Goal: Task Accomplishment & Management: Manage account settings

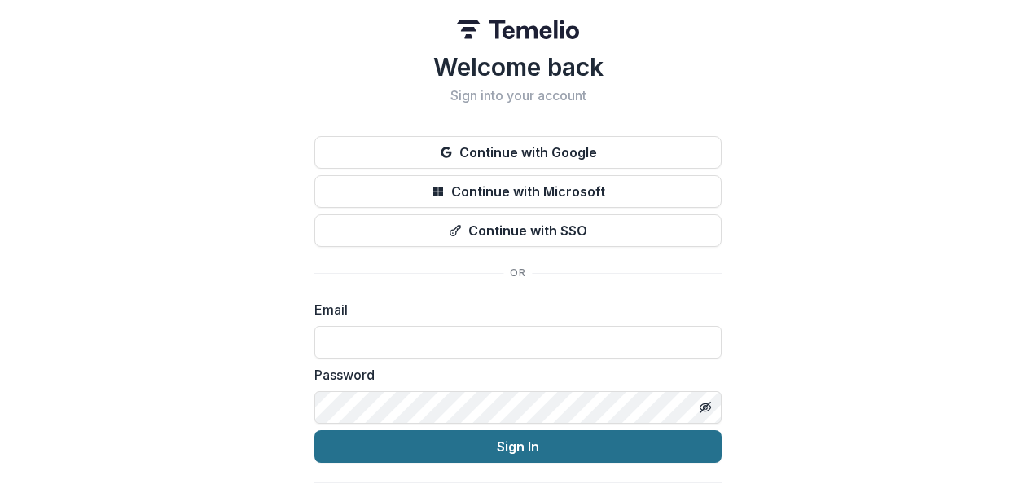
type input "**********"
click at [489, 442] on button "Sign In" at bounding box center [517, 446] width 407 height 33
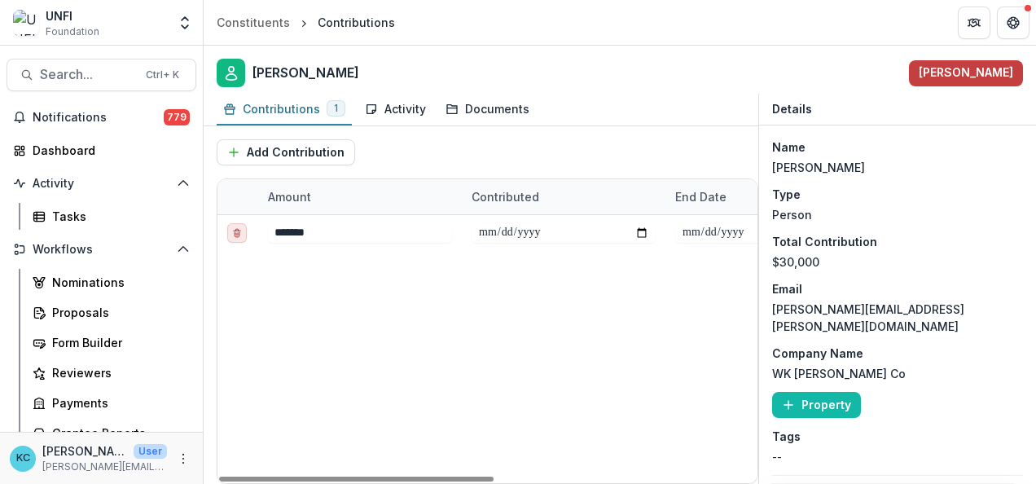
scroll to position [36, 0]
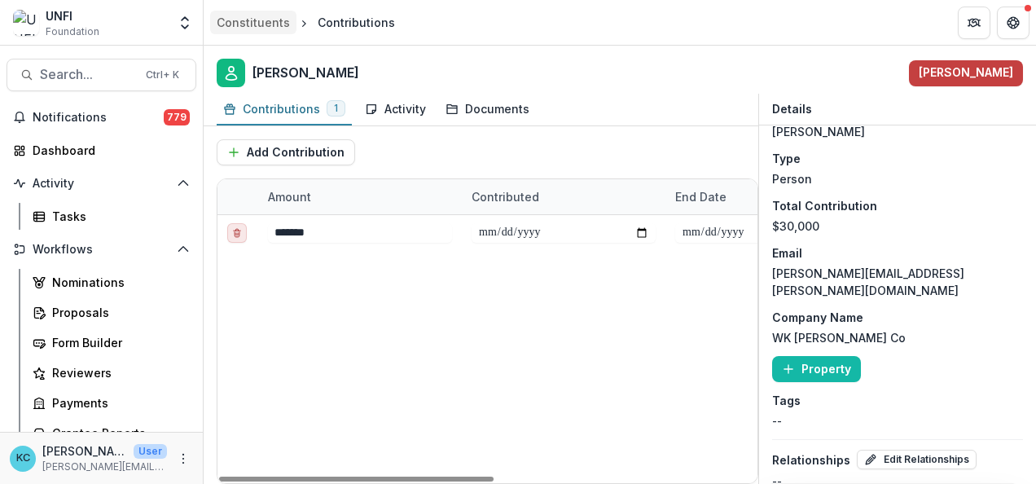
click at [269, 21] on div "Constituents" at bounding box center [253, 22] width 73 height 17
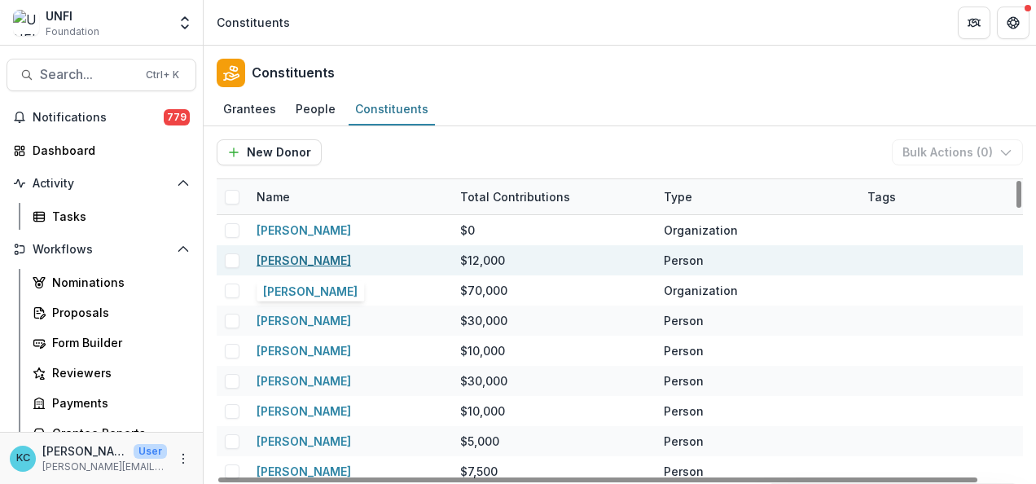
click at [304, 261] on link "[PERSON_NAME]" at bounding box center [304, 260] width 95 height 14
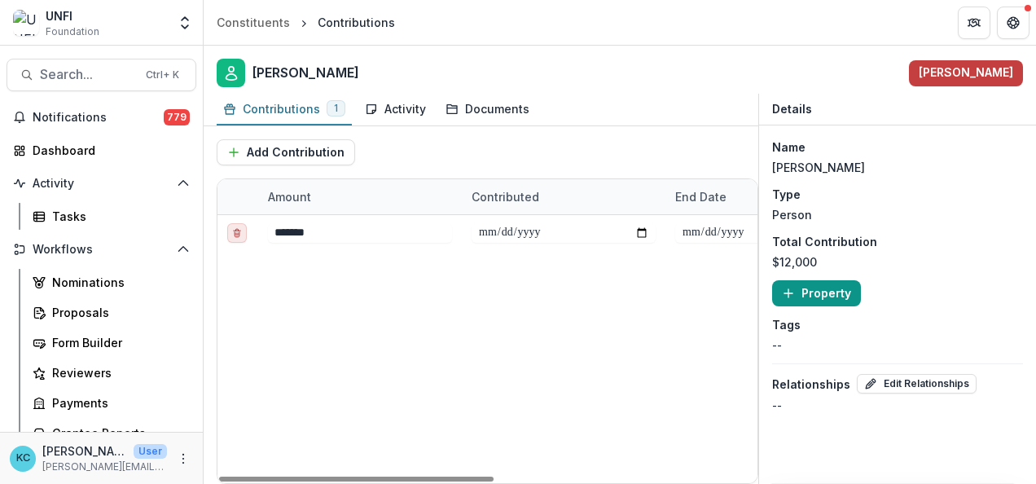
click at [829, 290] on button "Property" at bounding box center [816, 293] width 89 height 26
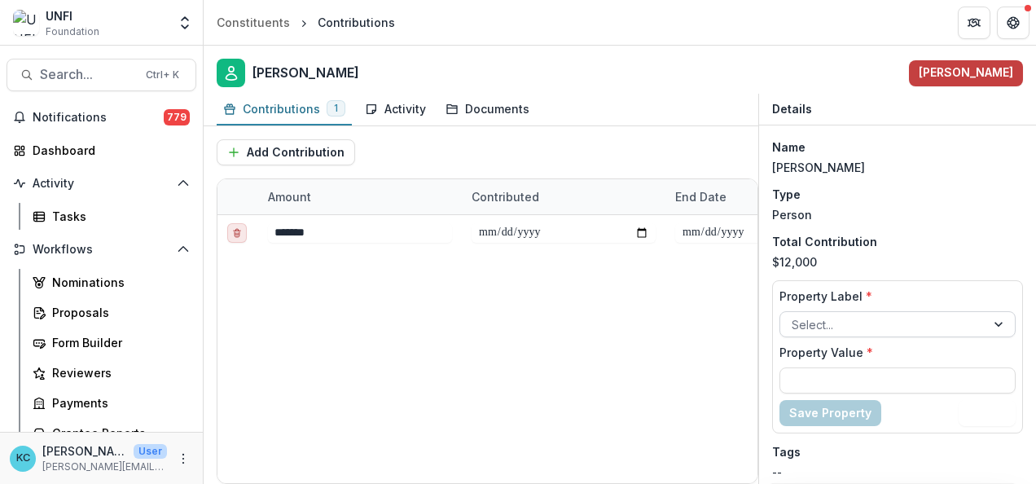
click at [822, 316] on div at bounding box center [883, 324] width 183 height 20
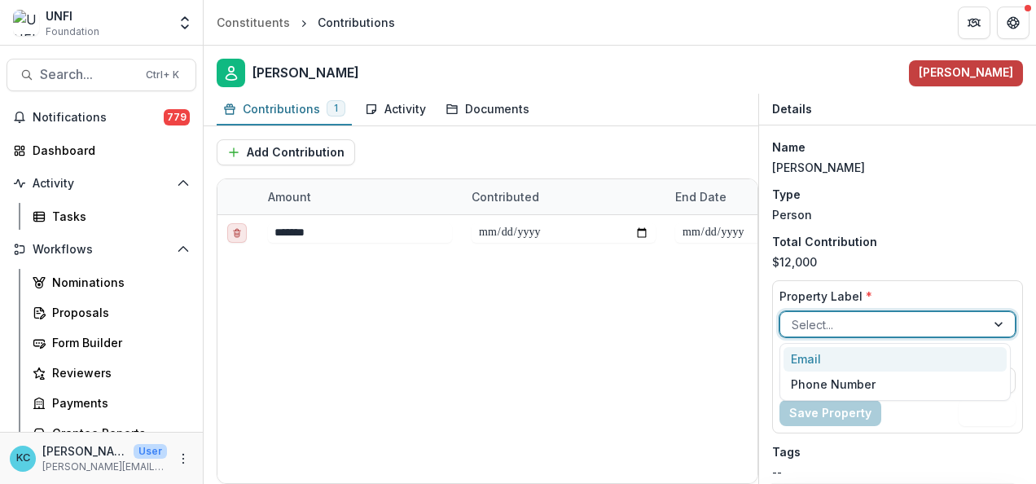
click at [810, 357] on div "Email" at bounding box center [896, 359] width 224 height 25
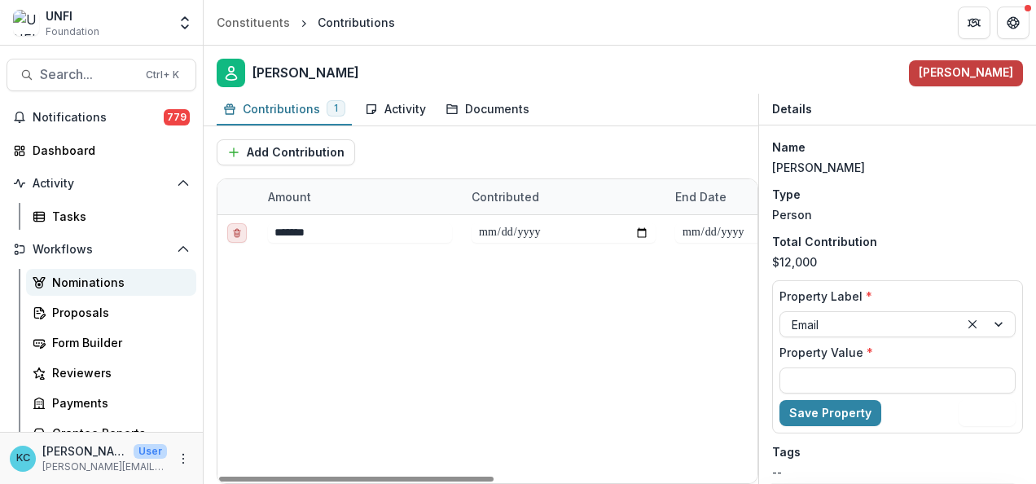
click at [98, 288] on div "Nominations" at bounding box center [117, 282] width 131 height 17
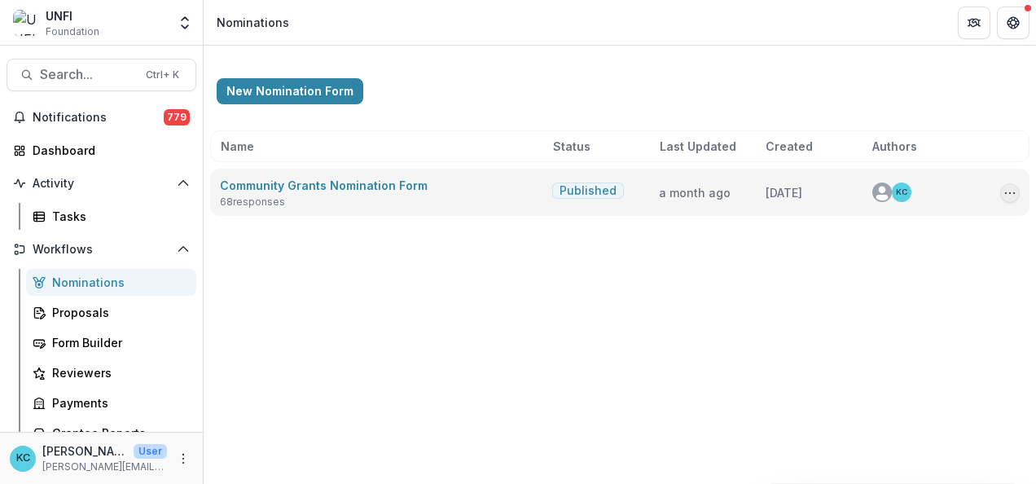
click at [1010, 189] on icon "Options" at bounding box center [1010, 193] width 13 height 13
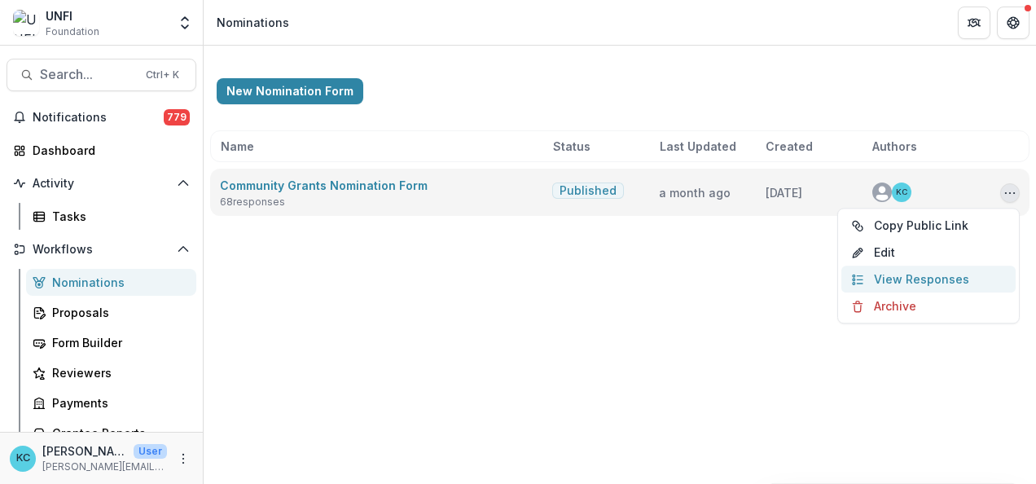
click at [917, 266] on link "View Responses" at bounding box center [929, 279] width 174 height 27
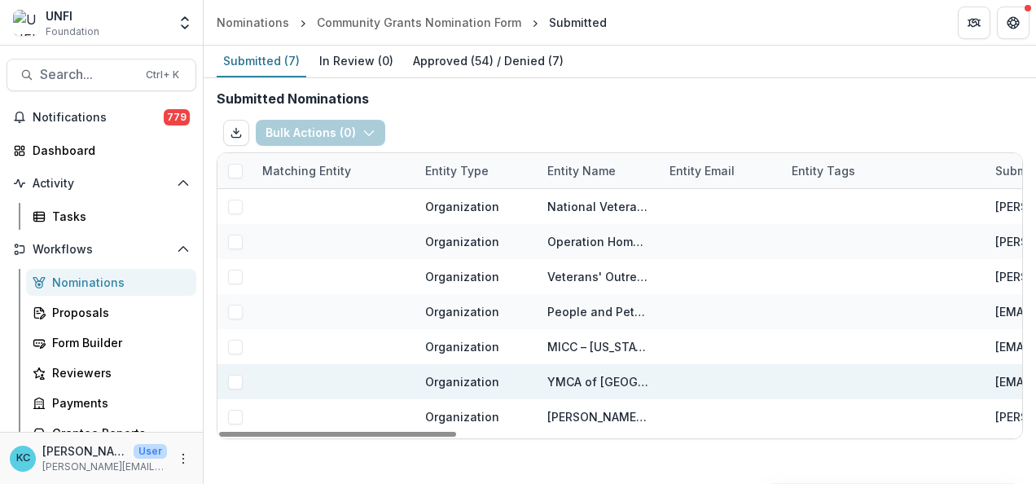
click at [231, 378] on span at bounding box center [235, 382] width 15 height 15
click at [348, 139] on button "Bulk Actions ( 1 )" at bounding box center [319, 133] width 126 height 26
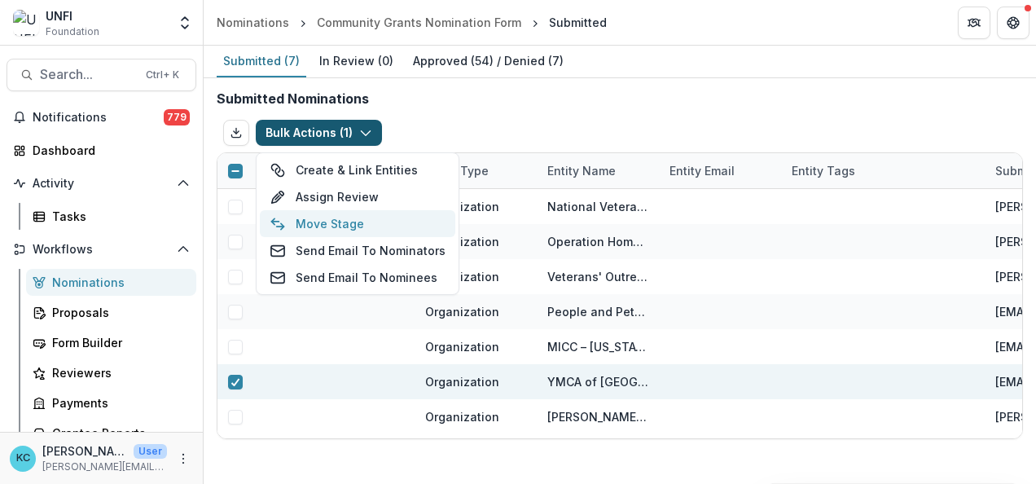
click at [323, 221] on button "Move Stage" at bounding box center [358, 223] width 196 height 27
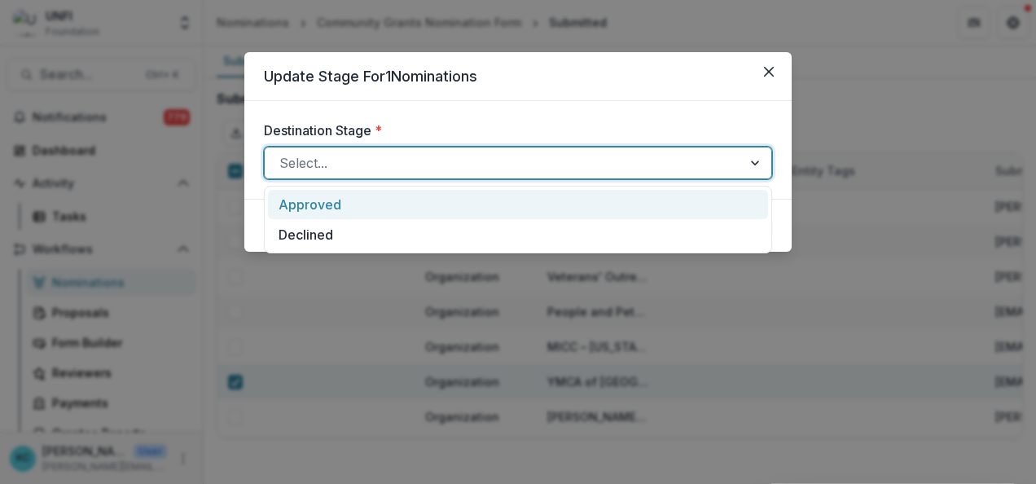
click at [330, 165] on div at bounding box center [503, 163] width 448 height 23
click at [317, 207] on div "Approved" at bounding box center [518, 205] width 500 height 30
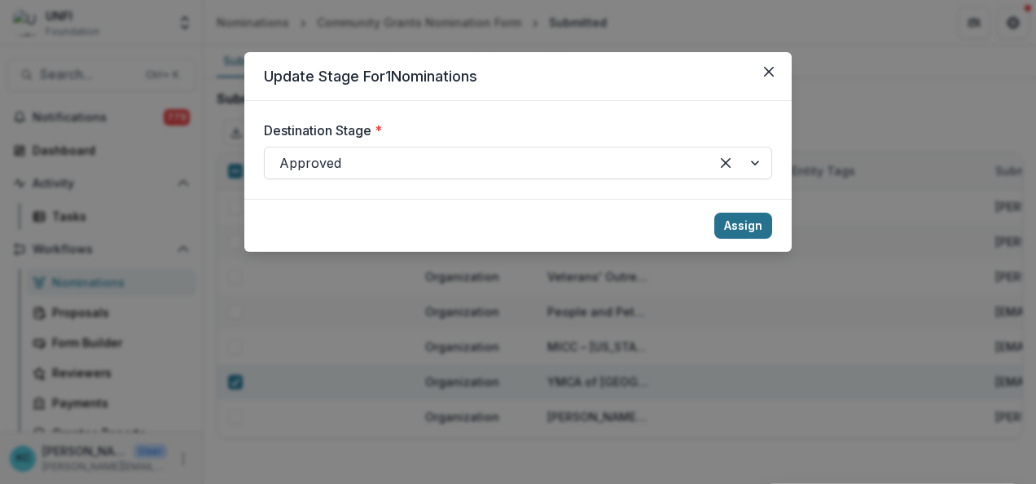
click at [738, 222] on button "Assign" at bounding box center [744, 226] width 58 height 26
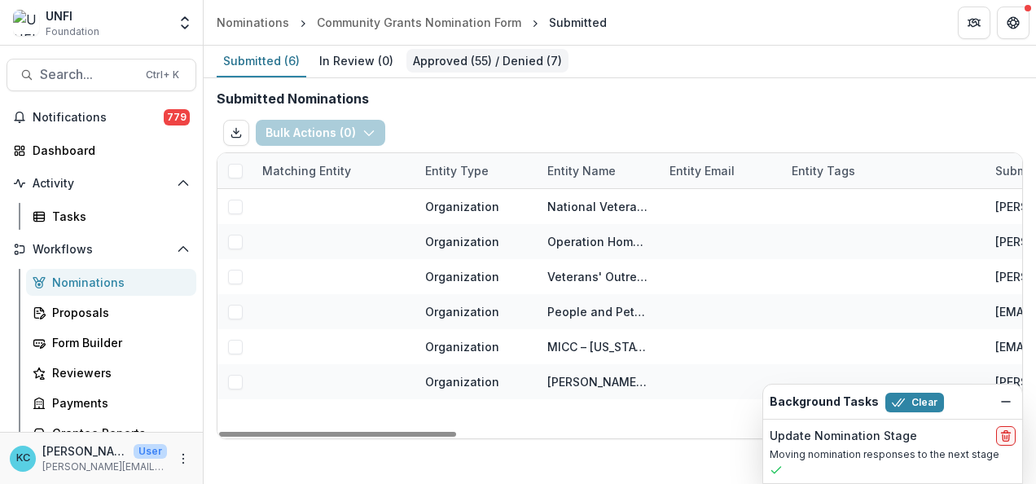
click at [494, 59] on div "Approved ( 55 ) / Denied ( 7 )" at bounding box center [488, 61] width 162 height 24
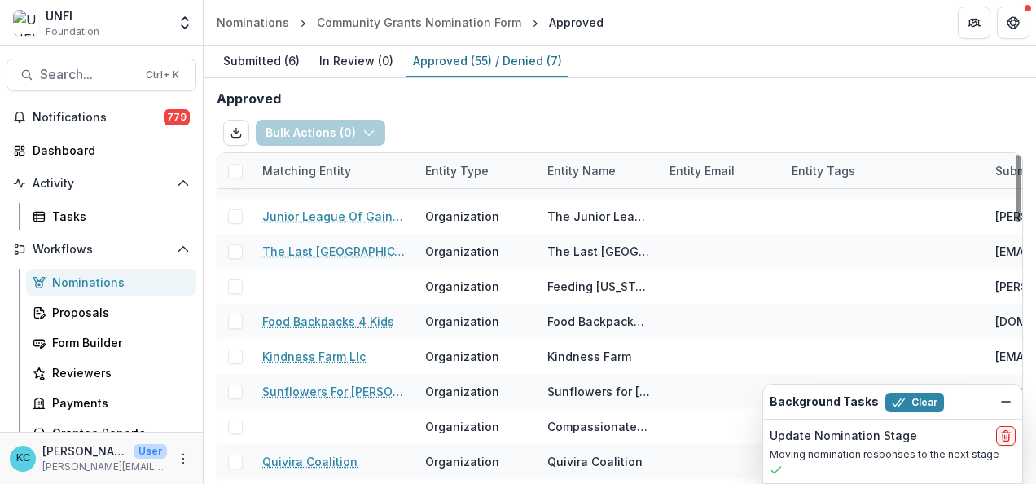
scroll to position [1414, 0]
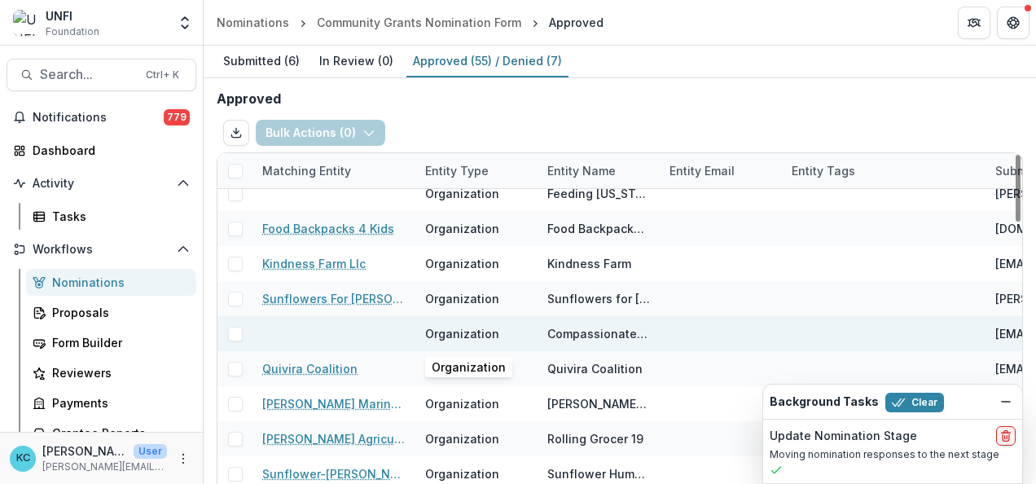
click at [508, 331] on div "Organization" at bounding box center [476, 333] width 103 height 35
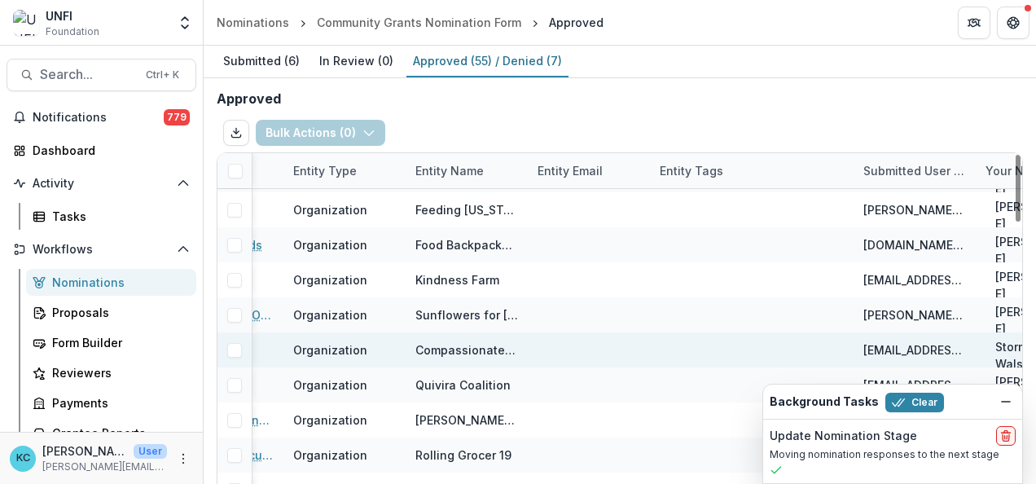
scroll to position [1398, 0]
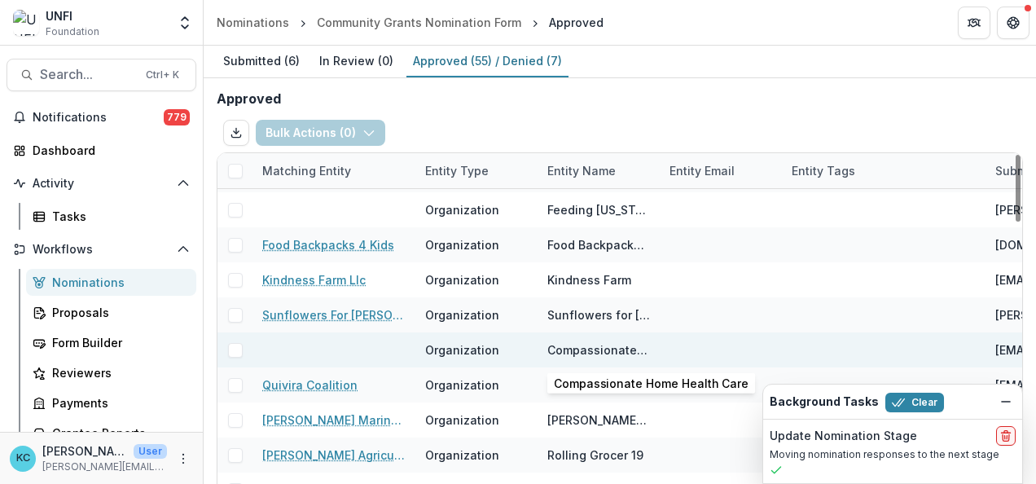
click at [582, 353] on div "Compassionate Home Health Care" at bounding box center [599, 349] width 103 height 17
drag, startPoint x: 582, startPoint y: 353, endPoint x: 479, endPoint y: 341, distance: 103.4
click at [479, 341] on div "Organization" at bounding box center [476, 349] width 103 height 35
click at [479, 341] on div "Organization" at bounding box center [462, 349] width 74 height 17
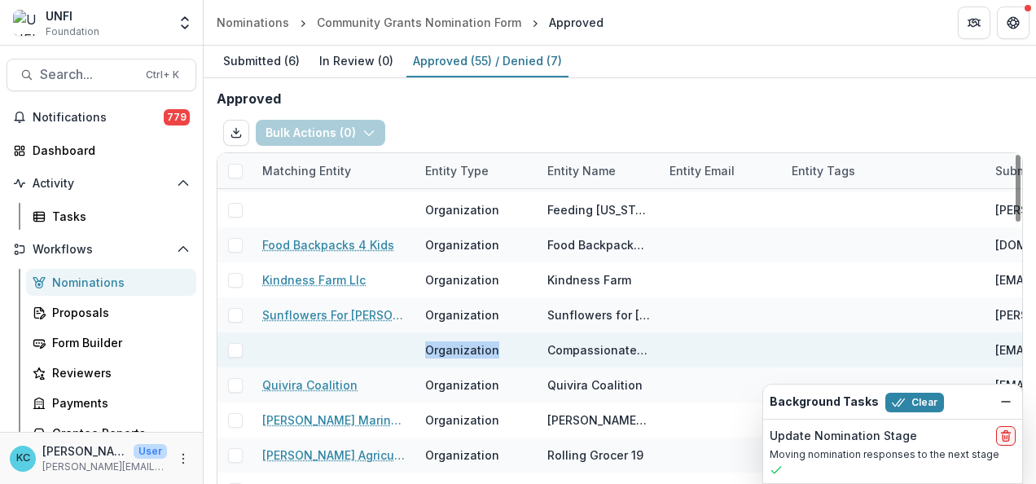
click at [233, 349] on span at bounding box center [235, 350] width 15 height 15
click at [232, 346] on icon at bounding box center [236, 350] width 10 height 8
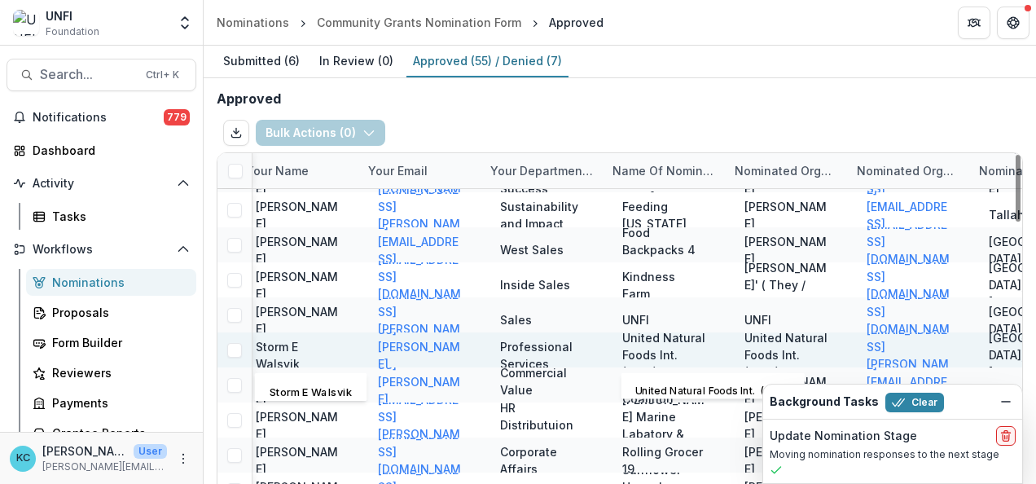
scroll to position [1398, 875]
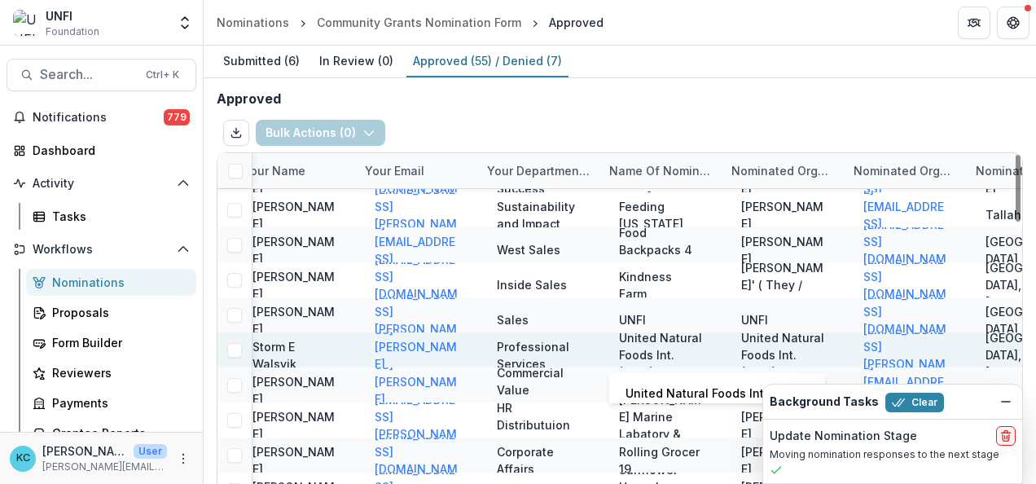
click at [653, 342] on p "United Natural Foods Int. (UNFI)" at bounding box center [660, 354] width 83 height 51
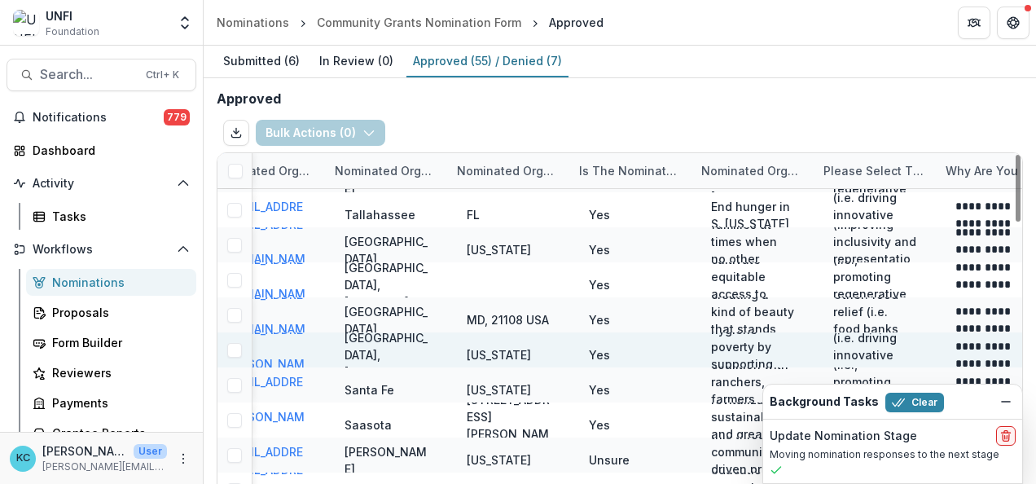
scroll to position [1398, 1519]
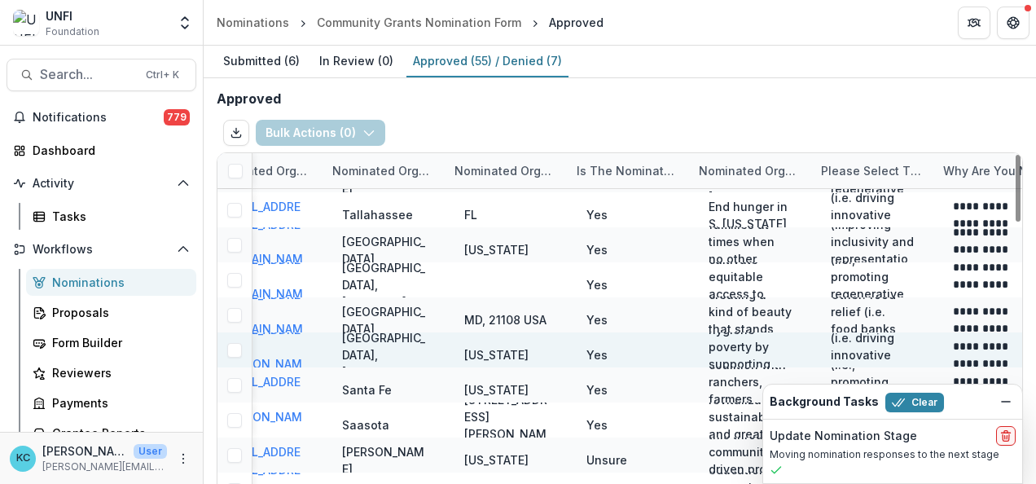
click at [726, 347] on p "Compassionate Home Health Care- A Community that cares. Our Mission: To help fi…" at bounding box center [750, 355] width 83 height 342
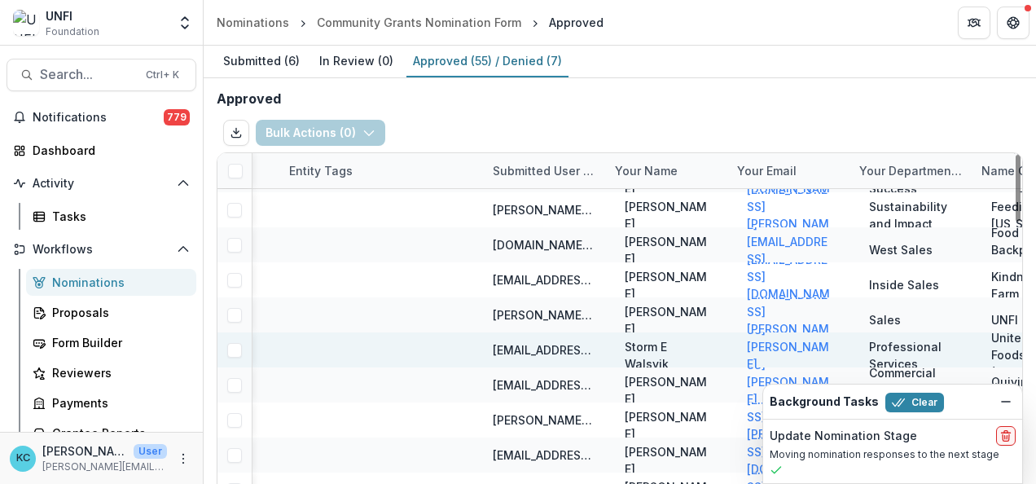
scroll to position [1398, 502]
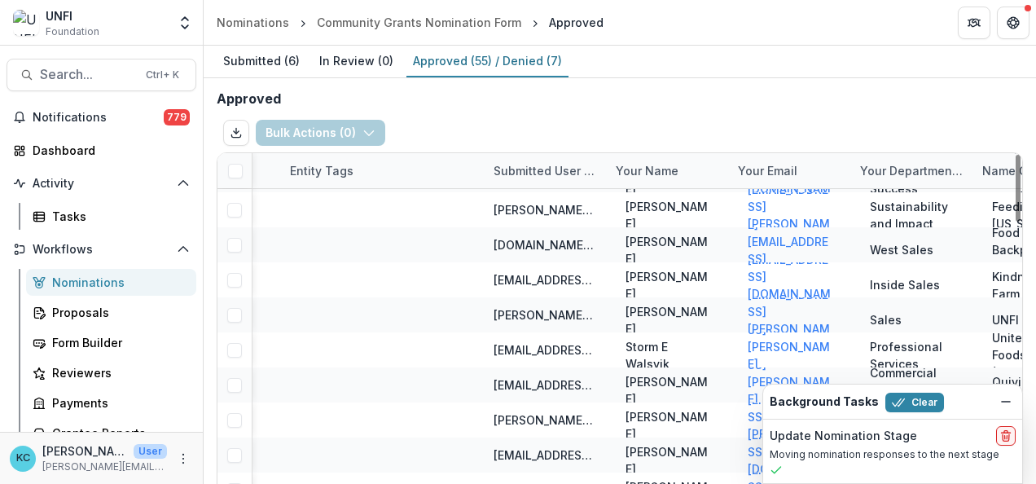
click at [224, 352] on div at bounding box center [235, 350] width 34 height 15
click at [230, 350] on span at bounding box center [234, 350] width 15 height 15
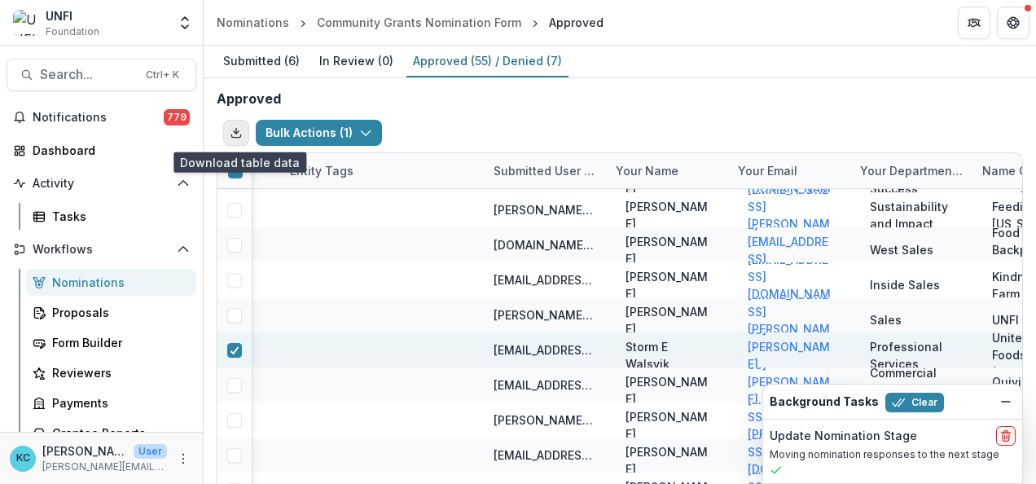
click at [231, 132] on icon "Export table data" at bounding box center [236, 132] width 13 height 13
